Goal: Navigation & Orientation: Find specific page/section

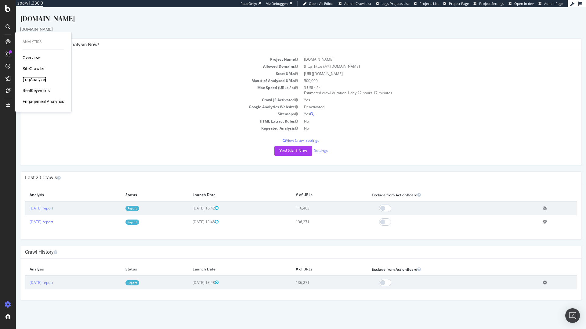
click at [39, 81] on div "LogAnalyzer" at bounding box center [35, 80] width 24 height 6
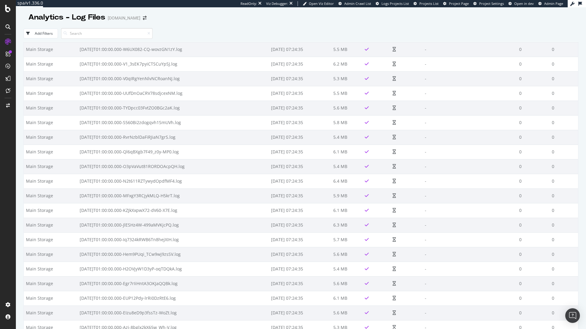
scroll to position [1190, 0]
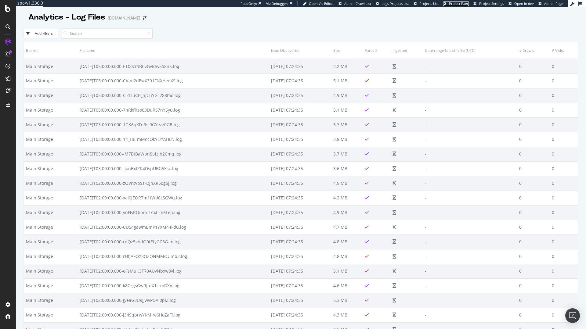
click at [457, 5] on span "Project Page" at bounding box center [459, 3] width 20 height 5
